Goal: Find specific page/section: Find specific page/section

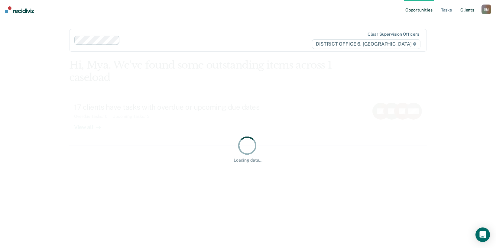
click at [474, 9] on link "Client s" at bounding box center [467, 9] width 16 height 19
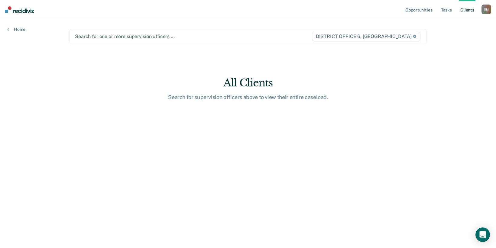
click at [119, 37] on div at bounding box center [193, 36] width 236 height 7
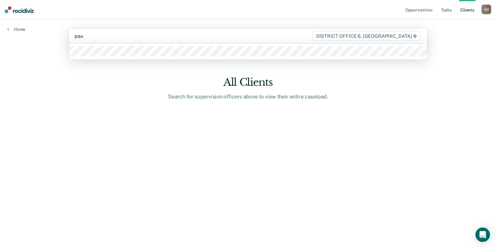
type input "[PERSON_NAME]"
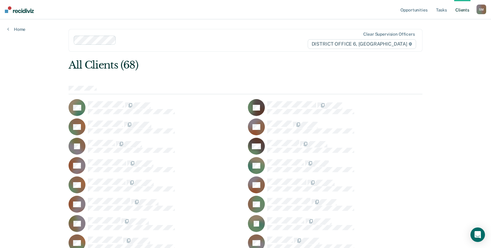
click at [257, 68] on div "All Clients (68)" at bounding box center [210, 65] width 283 height 12
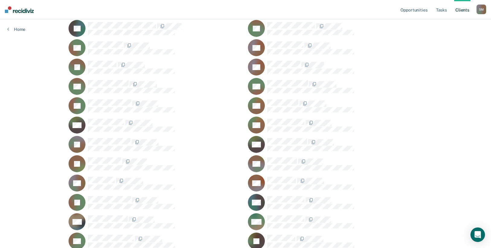
scroll to position [529, 0]
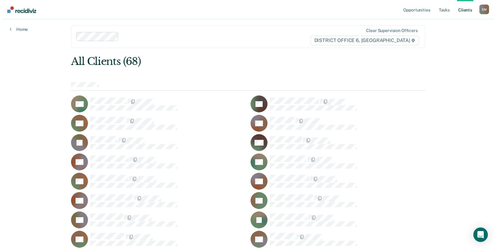
scroll to position [0, 0]
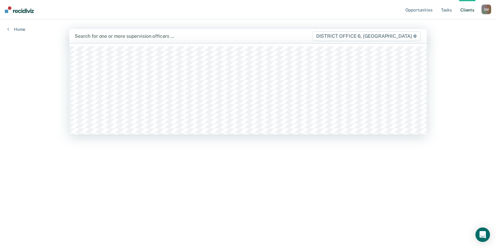
click at [156, 34] on div at bounding box center [193, 36] width 237 height 7
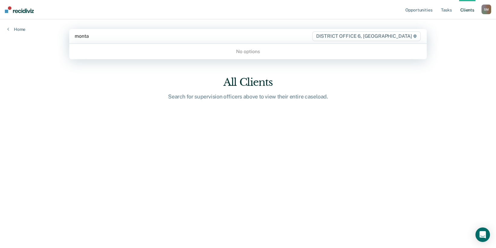
type input "monta"
click at [467, 9] on link "Client s" at bounding box center [467, 9] width 16 height 19
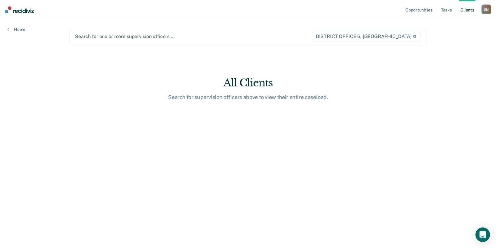
click at [287, 38] on div at bounding box center [193, 36] width 236 height 7
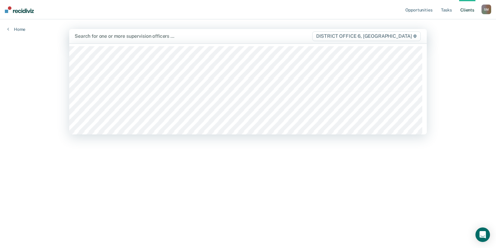
type input "n"
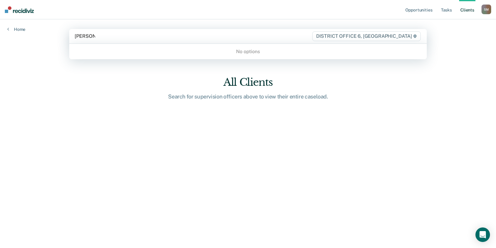
type input "[PERSON_NAME]"
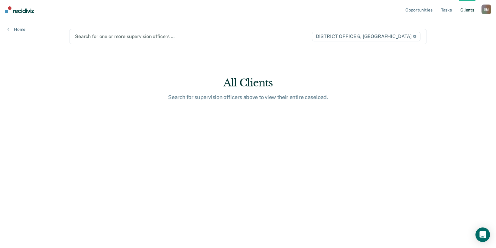
click at [444, 66] on div "Opportunities Tasks Client s [PERSON_NAME] [PERSON_NAME] Profile How it works L…" at bounding box center [248, 124] width 496 height 248
click at [85, 67] on main "Search for one or more supervision officers … DISTRICT OFFICE 6, POCATELLO All …" at bounding box center [248, 126] width 372 height 214
click at [31, 33] on div "Opportunities Tasks Client s [PERSON_NAME] [PERSON_NAME] Profile How it works L…" at bounding box center [248, 124] width 496 height 248
click at [21, 31] on link "Home" at bounding box center [16, 29] width 18 height 5
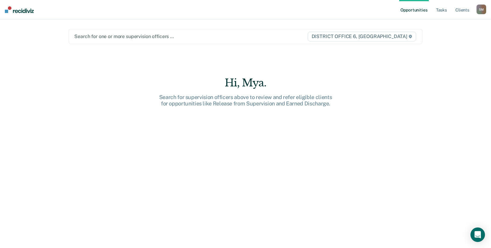
drag, startPoint x: 85, startPoint y: 139, endPoint x: 101, endPoint y: 91, distance: 50.2
click at [86, 139] on div "Hi, Mya. Search for supervision officers above to review and refer eligible cli…" at bounding box center [246, 167] width 354 height 180
click at [108, 43] on div "Search for one or more supervision officers … DISTRICT OFFICE 6, [GEOGRAPHIC_DA…" at bounding box center [246, 36] width 354 height 15
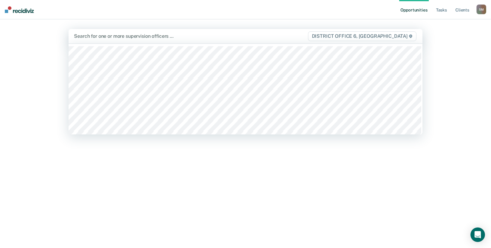
click at [445, 62] on div "Opportunities Tasks Client s [PERSON_NAME] [PERSON_NAME] Profile How it works L…" at bounding box center [245, 124] width 491 height 248
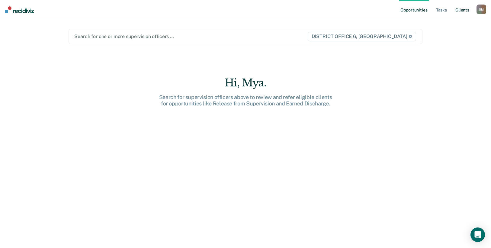
click at [460, 11] on link "Client s" at bounding box center [462, 9] width 16 height 19
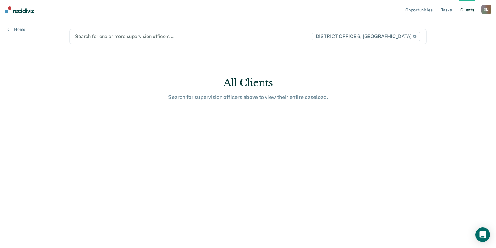
click at [470, 10] on link "Client s" at bounding box center [467, 9] width 16 height 19
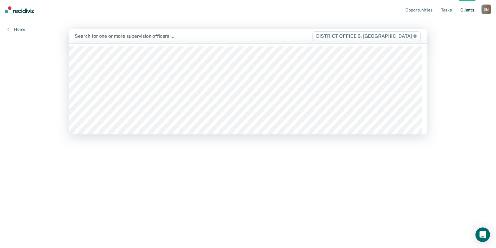
click at [210, 43] on div "Search for one or more supervision officers … DISTRICT OFFICE 6, [GEOGRAPHIC_DA…" at bounding box center [247, 36] width 357 height 14
click at [174, 194] on main "21 results available. Use Up and Down to choose options, press Enter to select …" at bounding box center [248, 126] width 372 height 214
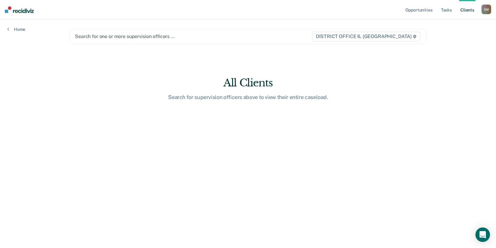
click at [260, 157] on main "Search for one or more supervision officers … DISTRICT OFFICE 6, POCATELLO All …" at bounding box center [248, 126] width 372 height 214
click at [200, 36] on div at bounding box center [193, 36] width 236 height 7
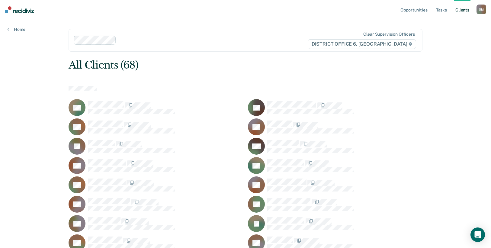
click at [280, 69] on div "All Clients (68)" at bounding box center [210, 65] width 283 height 12
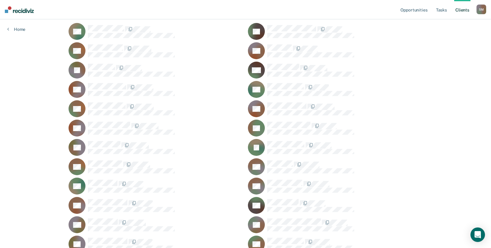
scroll to position [46, 0]
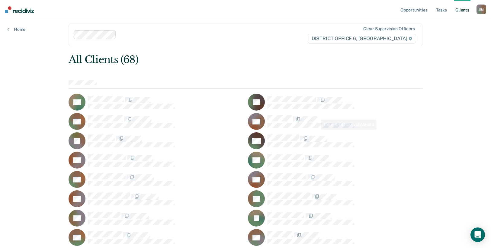
scroll to position [0, 0]
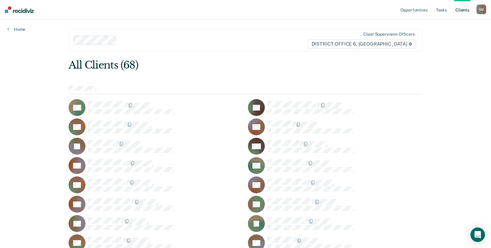
click at [209, 65] on div "All Clients (68)" at bounding box center [210, 65] width 283 height 12
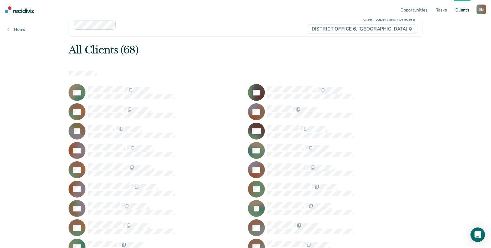
scroll to position [0, 0]
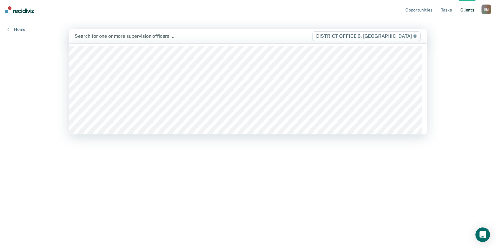
click at [108, 38] on div at bounding box center [193, 36] width 237 height 7
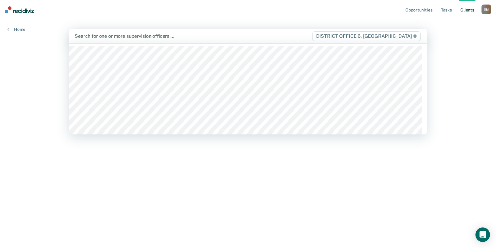
click at [120, 36] on div at bounding box center [193, 36] width 237 height 7
click at [446, 34] on div "Opportunities Tasks Client s [PERSON_NAME] [PERSON_NAME] Profile How it works L…" at bounding box center [248, 124] width 496 height 248
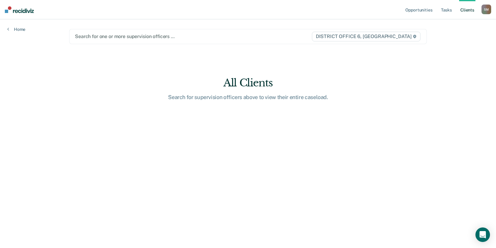
click at [463, 11] on link "Client s" at bounding box center [467, 9] width 16 height 19
click at [424, 10] on link "Opportunities" at bounding box center [418, 9] width 29 height 19
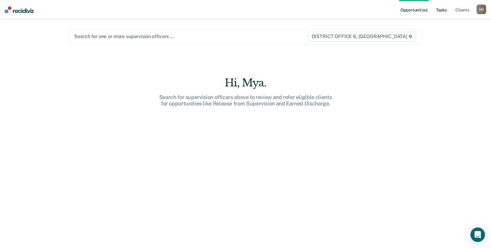
click at [440, 10] on link "Tasks" at bounding box center [441, 9] width 13 height 19
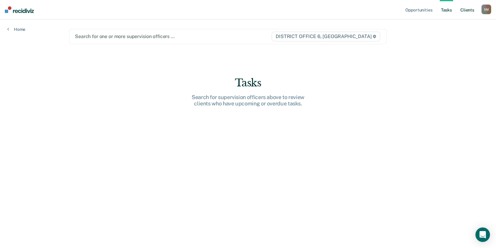
click at [463, 9] on link "Client s" at bounding box center [467, 9] width 16 height 19
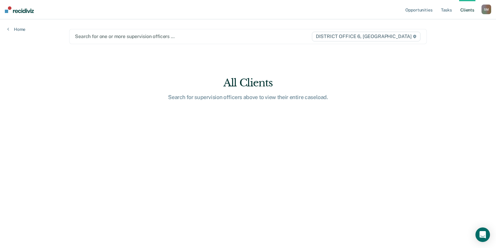
click at [464, 44] on div "Opportunities Tasks Client s [PERSON_NAME] [PERSON_NAME] Profile How it works L…" at bounding box center [248, 124] width 496 height 248
click at [8, 29] on icon at bounding box center [8, 29] width 2 height 5
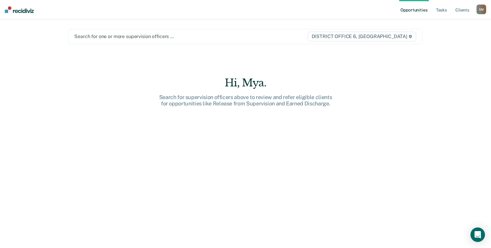
click at [459, 61] on div "Opportunities Tasks Client s [PERSON_NAME] [PERSON_NAME] Profile How it works L…" at bounding box center [245, 124] width 491 height 248
click at [459, 62] on div "Opportunities Tasks Client s [PERSON_NAME] [PERSON_NAME] Profile How it works L…" at bounding box center [245, 124] width 491 height 248
click at [401, 118] on div "Hi, Mya. Search for supervision officers above to review and refer eligible cli…" at bounding box center [246, 167] width 354 height 180
